Goal: Transaction & Acquisition: Purchase product/service

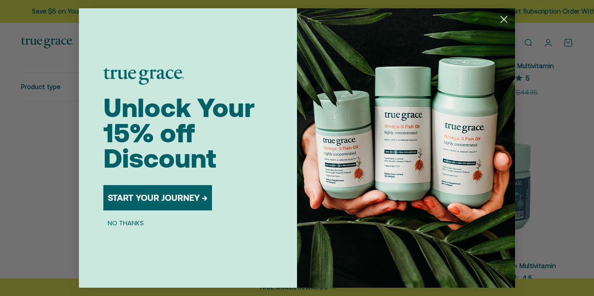
scroll to position [327, 0]
click at [503, 16] on circle "Close dialog" at bounding box center [504, 19] width 14 height 14
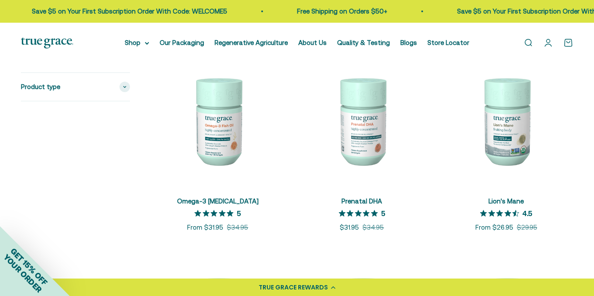
scroll to position [786, 0]
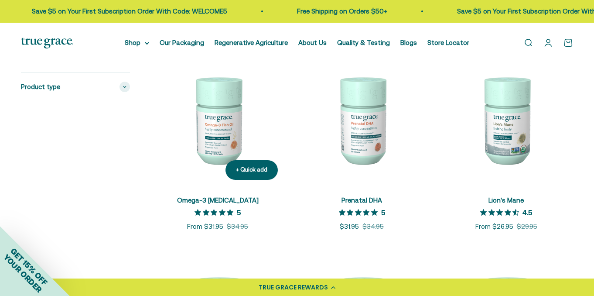
click at [236, 132] on img at bounding box center [218, 120] width 134 height 134
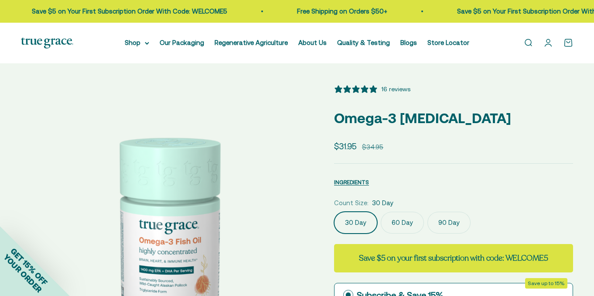
select select "3"
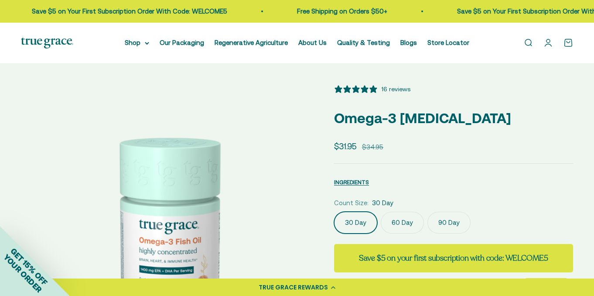
click at [449, 223] on label "90 Day" at bounding box center [449, 223] width 43 height 22
click at [334, 212] on input "90 Day" at bounding box center [334, 211] width 0 height 0
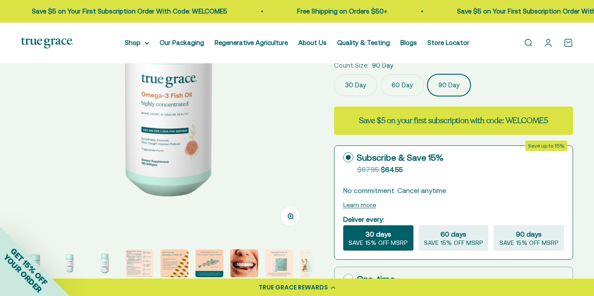
scroll to position [120, 0]
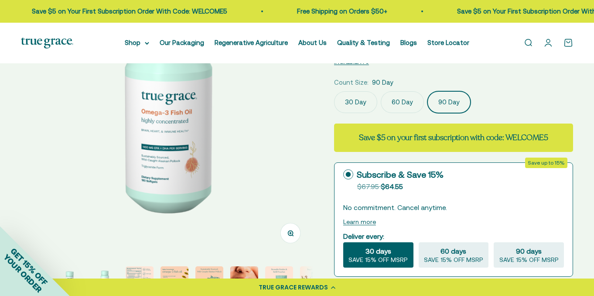
click at [401, 103] on label "60 Day" at bounding box center [402, 102] width 43 height 22
click at [334, 91] on input "60 Day" at bounding box center [334, 91] width 0 height 0
